Goal: Find contact information: Find contact information

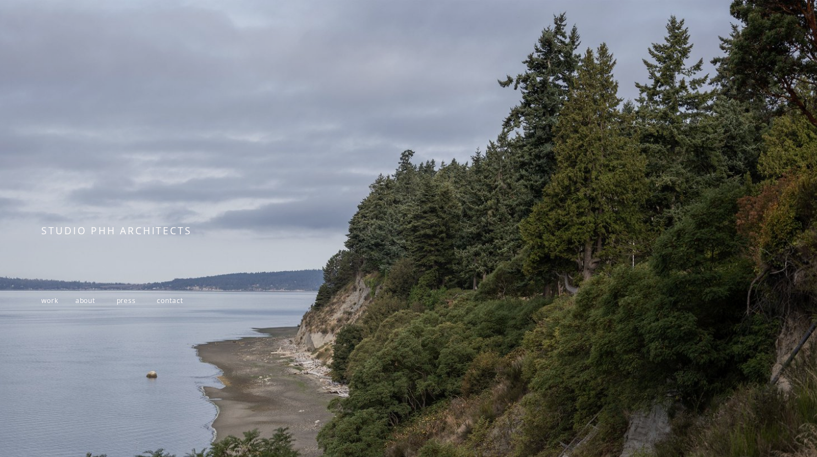
click at [180, 304] on span "contact" at bounding box center [170, 300] width 26 height 9
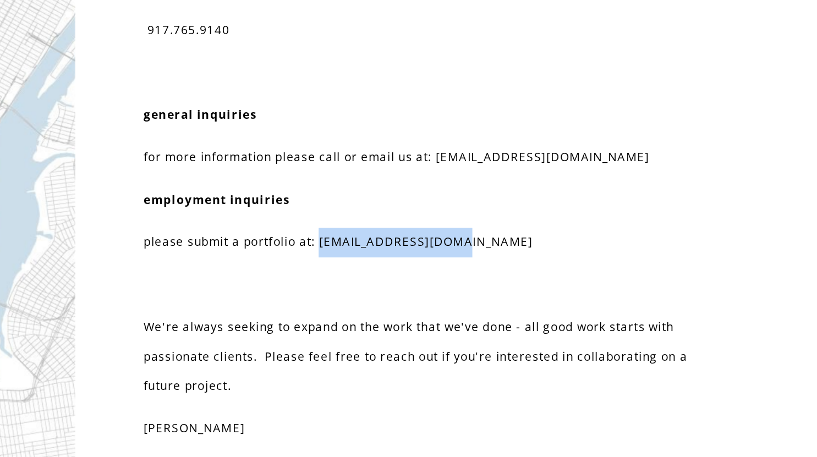
drag, startPoint x: 381, startPoint y: 243, endPoint x: 475, endPoint y: 246, distance: 94.1
click at [475, 246] on p "please submit a portfolio at: resume@studiophh.com" at bounding box center [442, 240] width 330 height 17
copy p "resume@studiophh.com"
